Goal: Task Accomplishment & Management: Use online tool/utility

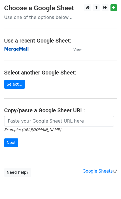
click at [17, 51] on strong "MergeMail" at bounding box center [16, 49] width 25 height 5
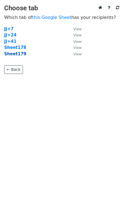
click at [17, 55] on strong "Sheet179" at bounding box center [15, 53] width 22 height 5
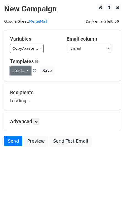
click at [17, 72] on link "Load..." at bounding box center [20, 70] width 21 height 9
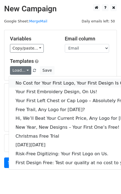
click at [31, 85] on link "No Cost for Your First Logo, Your First Design Is On Us!" at bounding box center [76, 83] width 134 height 9
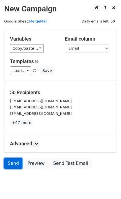
click at [17, 166] on link "Send" at bounding box center [13, 163] width 18 height 11
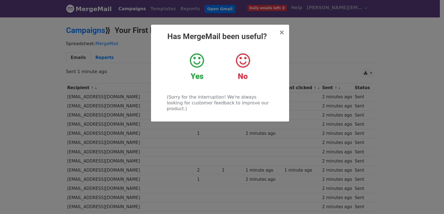
click at [106, 72] on div "× Has MergeMail been useful? Yes No (Sorry for the interruption! We're always l…" at bounding box center [222, 116] width 444 height 198
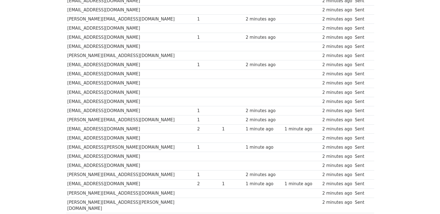
scroll to position [386, 0]
